Goal: Information Seeking & Learning: Compare options

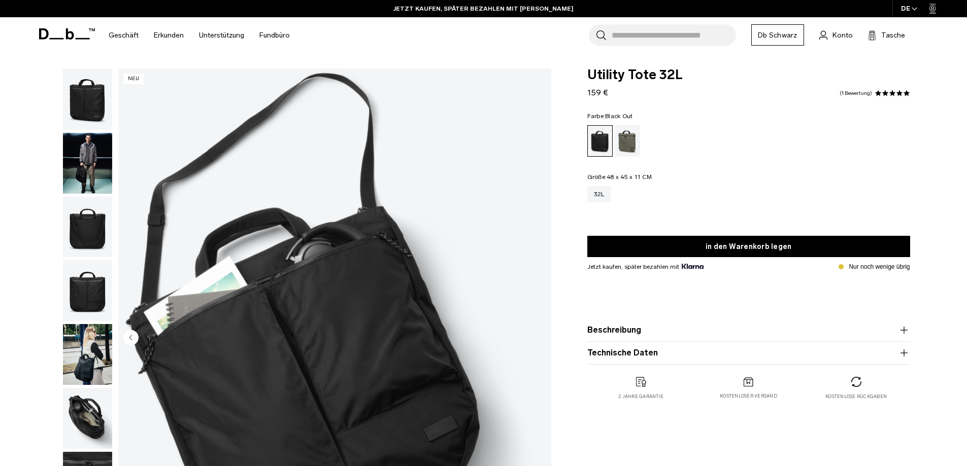
click at [96, 168] on img "button" at bounding box center [87, 163] width 49 height 61
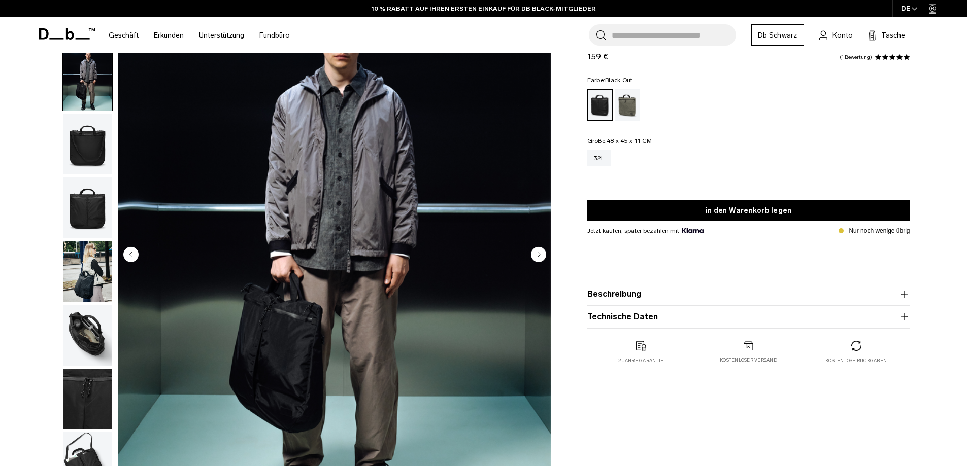
scroll to position [102, 0]
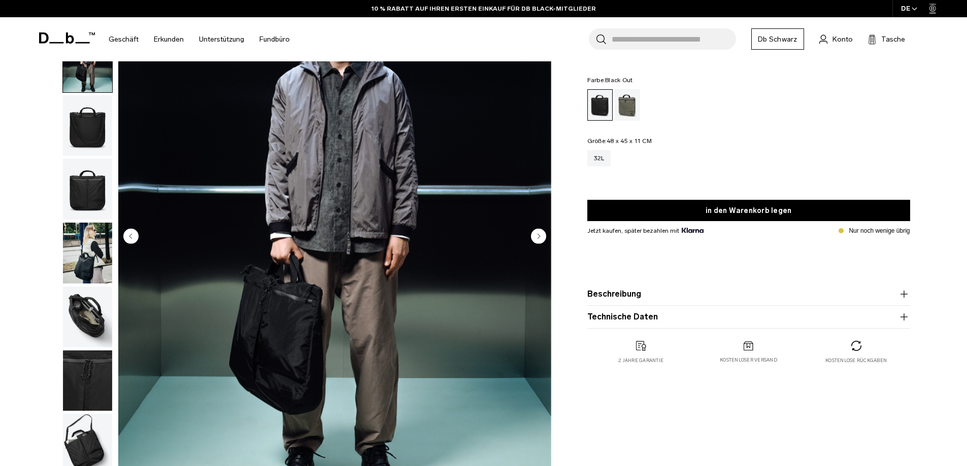
click at [536, 232] on circle "Nächste Folie" at bounding box center [538, 235] width 15 height 15
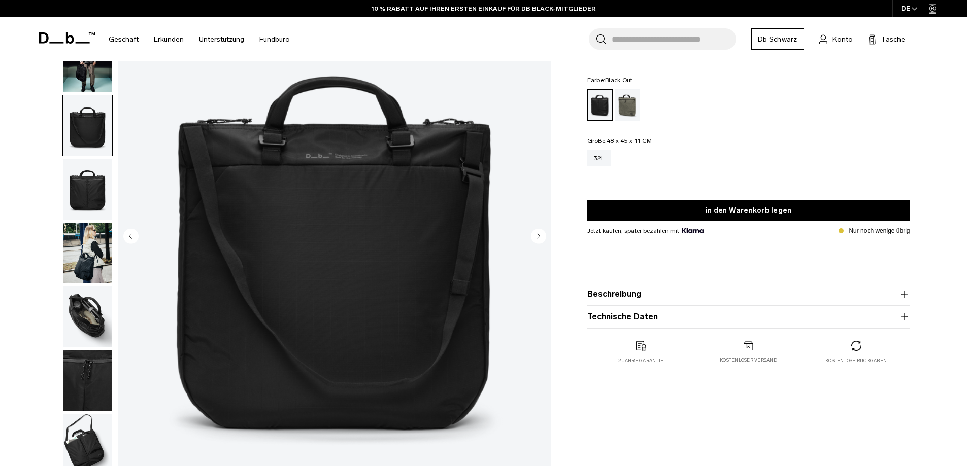
click at [536, 232] on circle "Nächste Folie" at bounding box center [538, 235] width 15 height 15
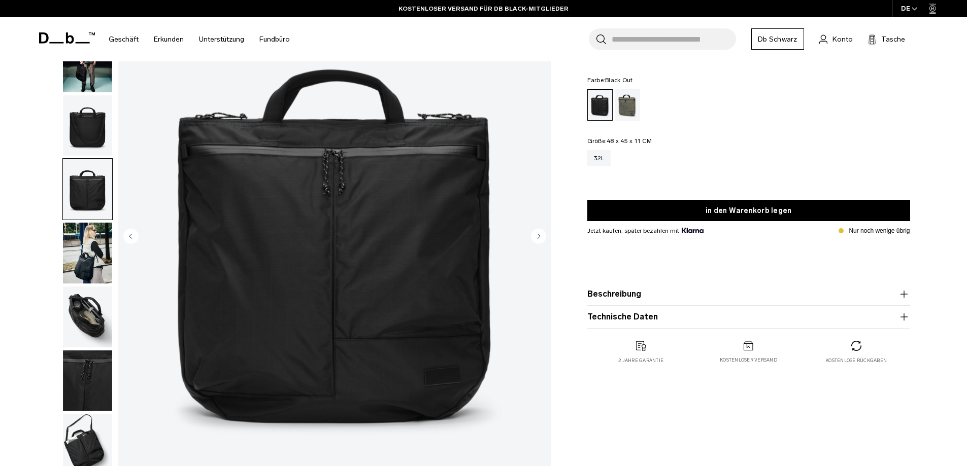
click at [536, 232] on circle "Nächste Folie" at bounding box center [538, 235] width 15 height 15
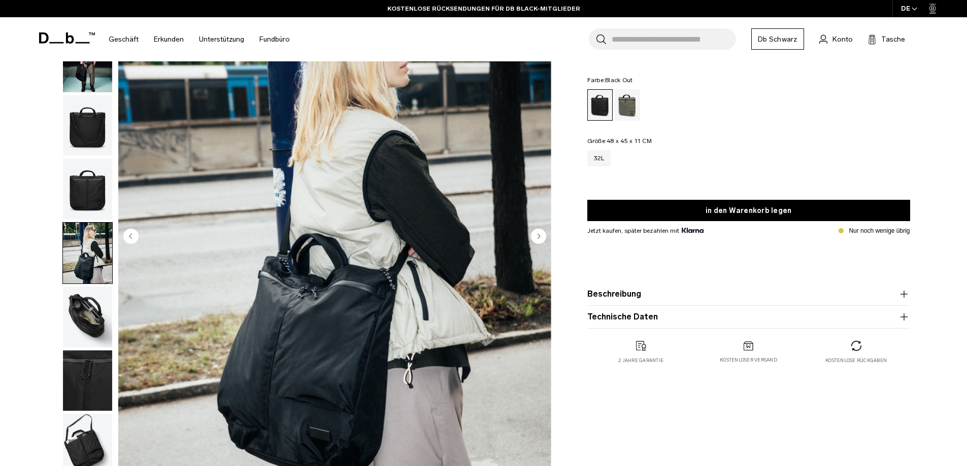
click at [536, 232] on circle "Nächste Folie" at bounding box center [538, 235] width 15 height 15
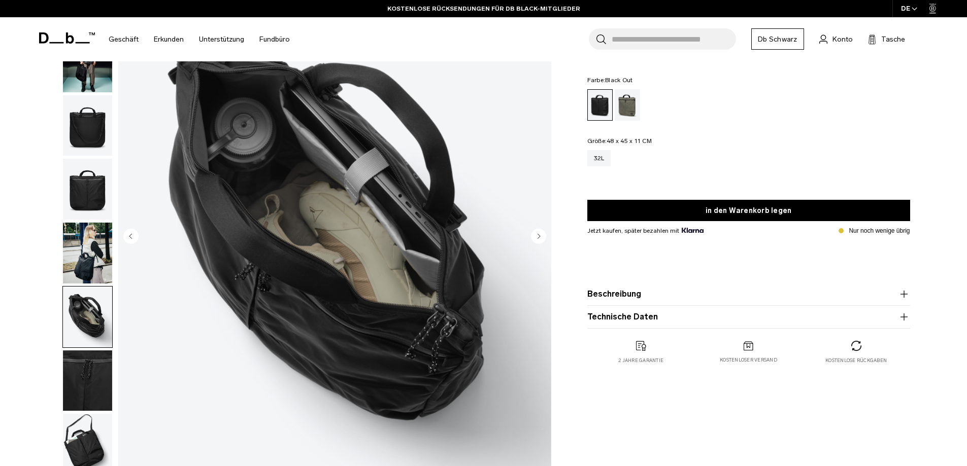
click at [536, 232] on circle "Nächste Folie" at bounding box center [538, 235] width 15 height 15
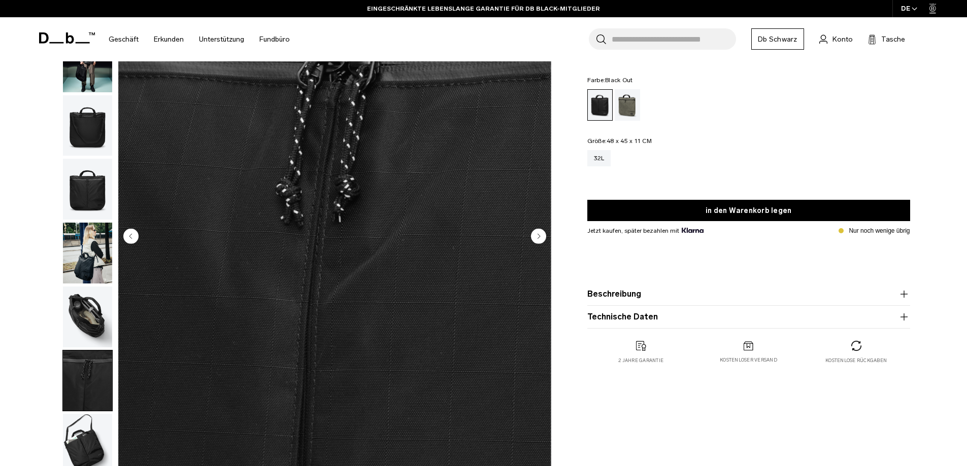
click at [536, 232] on circle "Nächste Folie" at bounding box center [538, 235] width 15 height 15
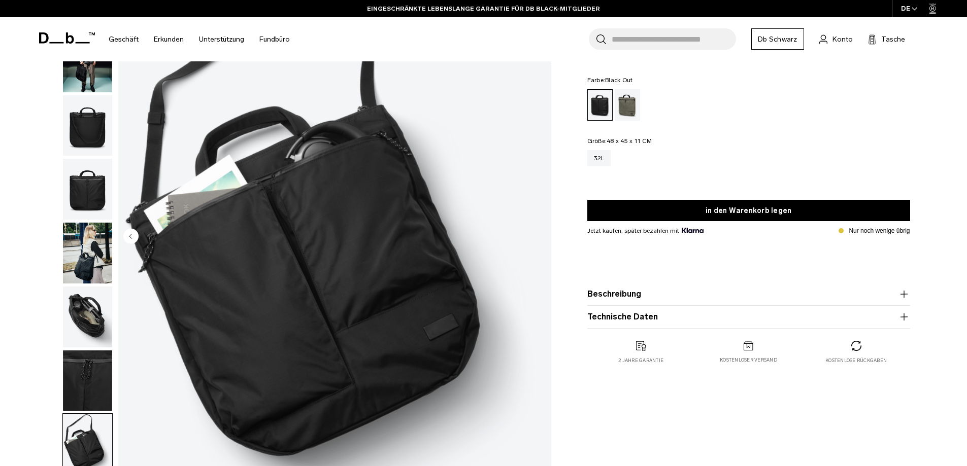
click at [536, 232] on img "8 / 8" at bounding box center [334, 237] width 433 height 541
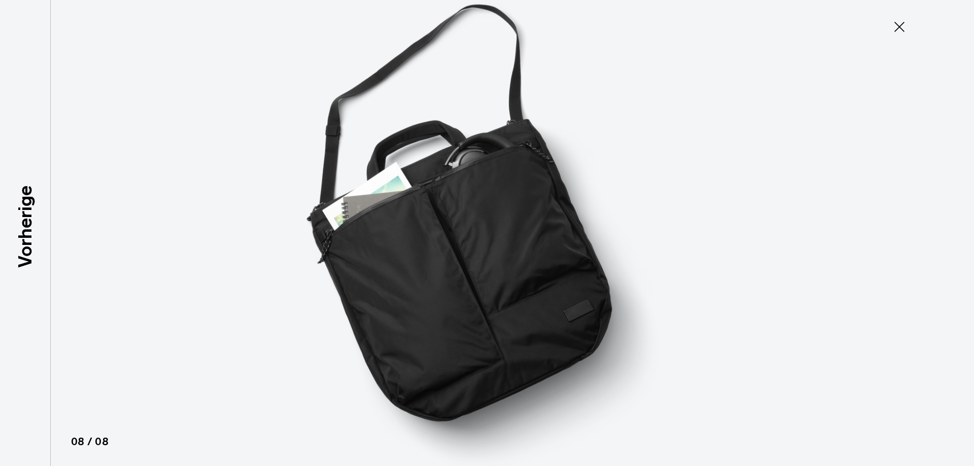
click at [89, 246] on div at bounding box center [487, 233] width 974 height 466
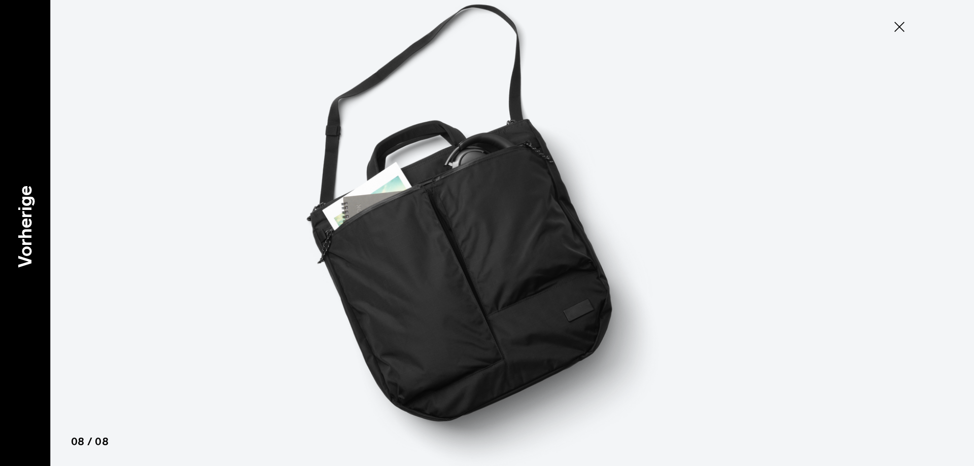
click at [37, 230] on p "Vorherige" at bounding box center [24, 227] width 27 height 82
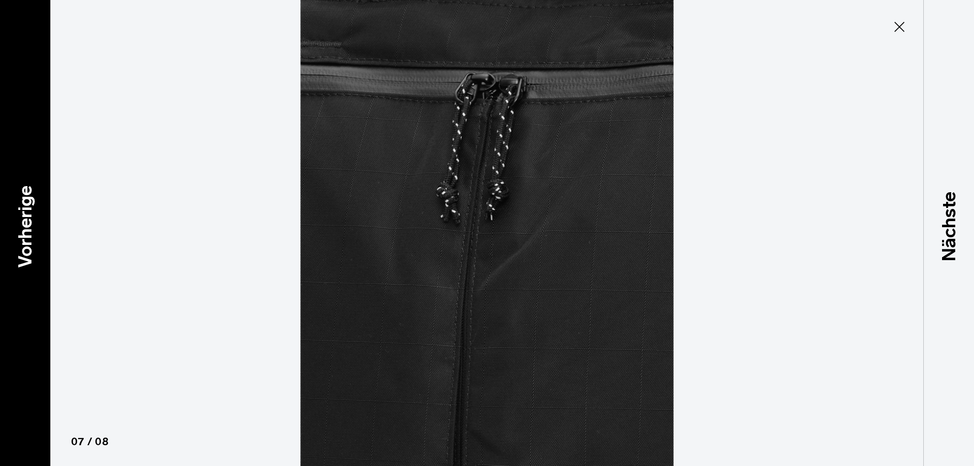
click at [37, 230] on p "Vorherige" at bounding box center [24, 227] width 27 height 82
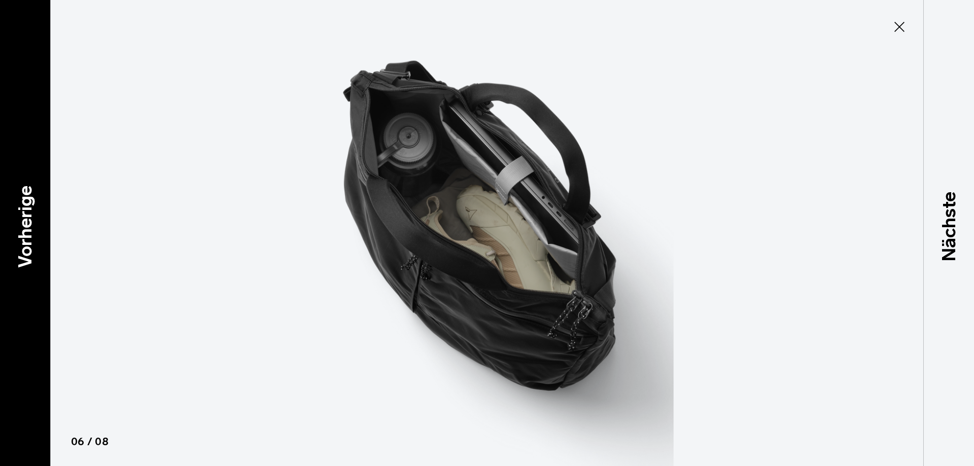
click at [37, 230] on p "Vorherige" at bounding box center [24, 227] width 27 height 82
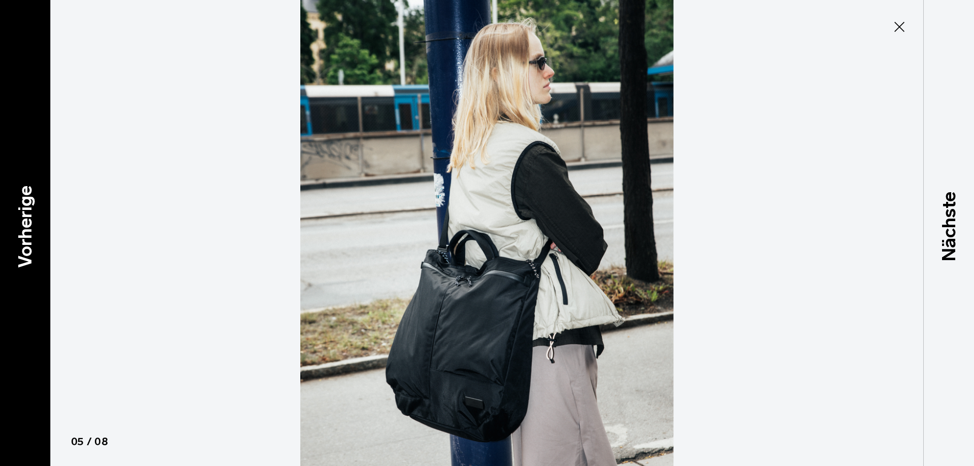
click at [37, 230] on p "Vorherige" at bounding box center [24, 227] width 27 height 82
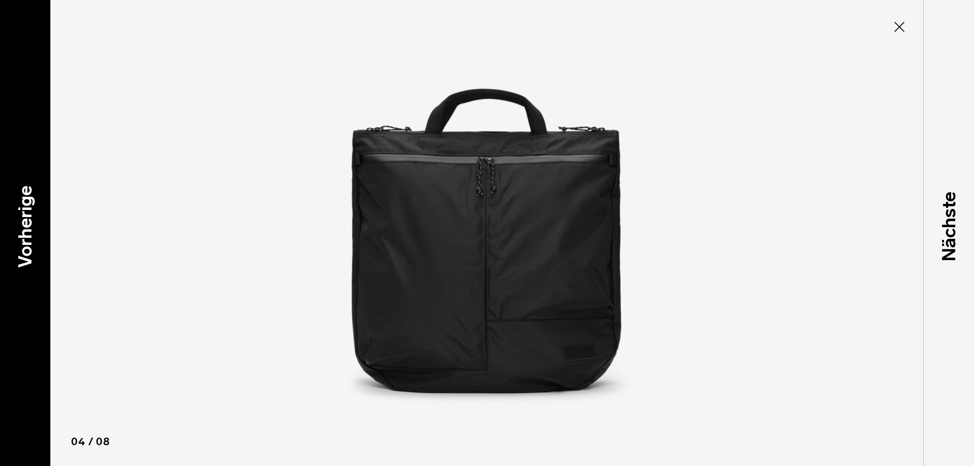
click at [37, 230] on p "Vorherige" at bounding box center [24, 227] width 27 height 82
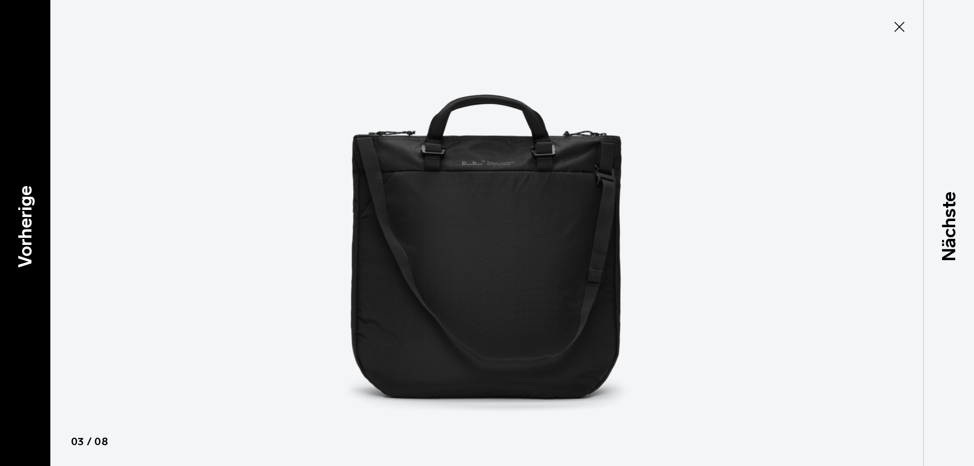
click at [37, 230] on p "Vorherige" at bounding box center [24, 227] width 27 height 82
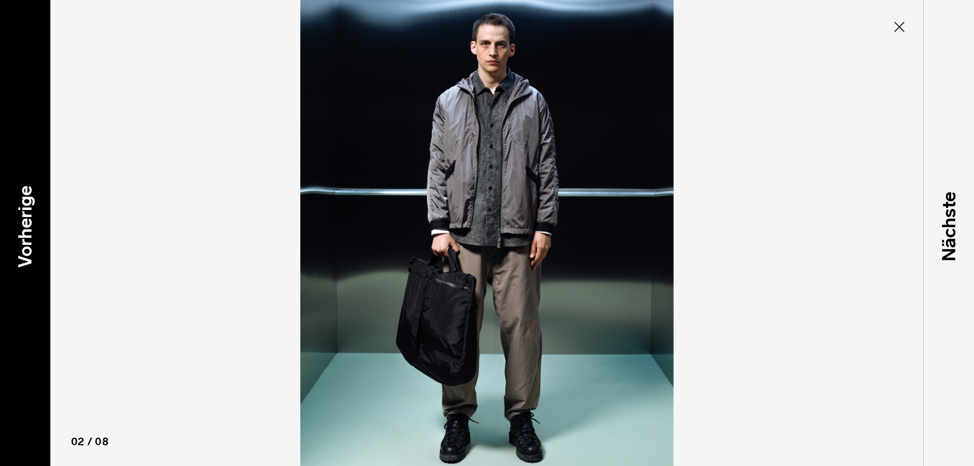
click at [37, 230] on p "Vorherige" at bounding box center [24, 227] width 27 height 82
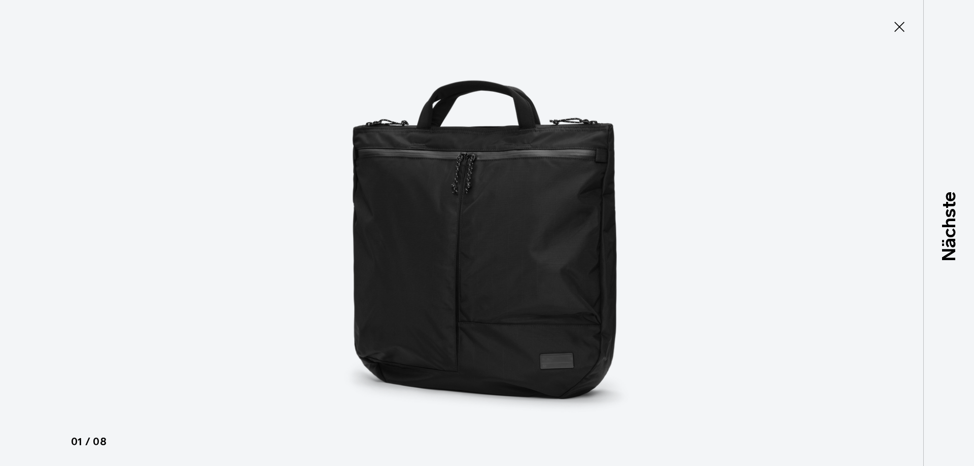
click at [37, 230] on div at bounding box center [487, 233] width 974 height 466
click at [898, 23] on icon at bounding box center [900, 27] width 16 height 16
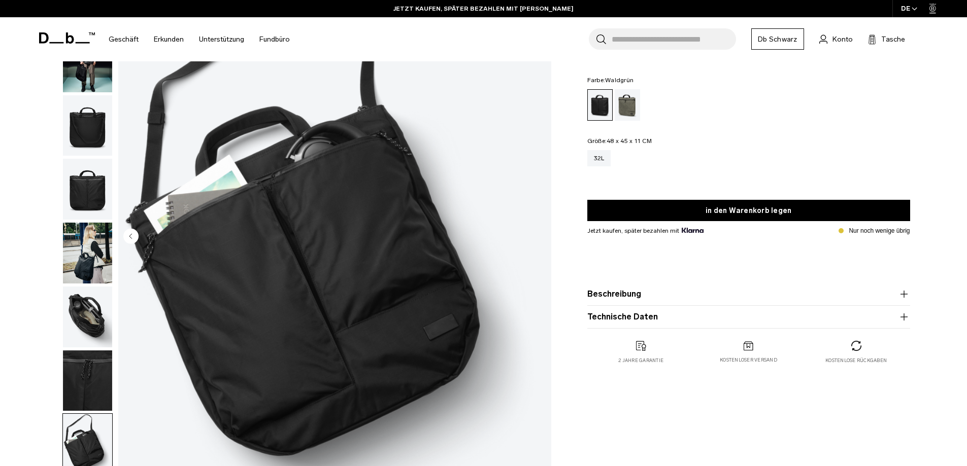
click at [632, 100] on div "Waldgrün" at bounding box center [628, 104] width 26 height 31
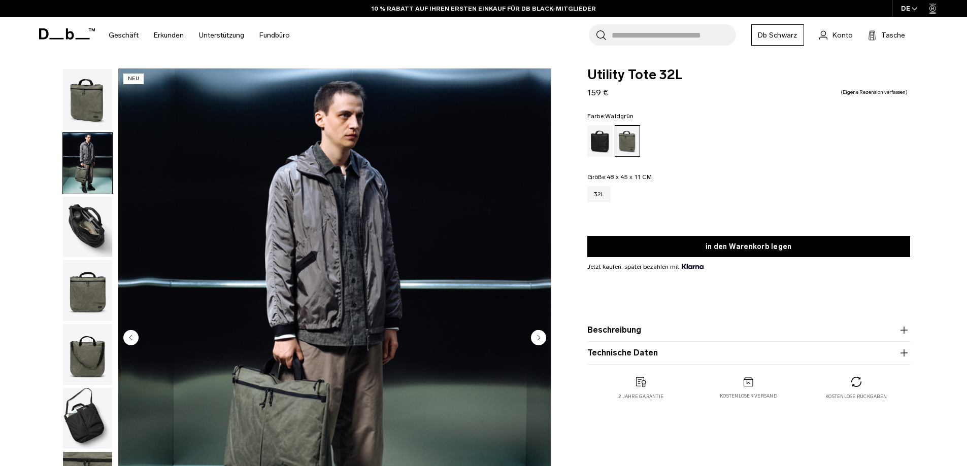
click at [603, 138] on div "Black Out" at bounding box center [600, 140] width 26 height 31
